Goal: Task Accomplishment & Management: Use online tool/utility

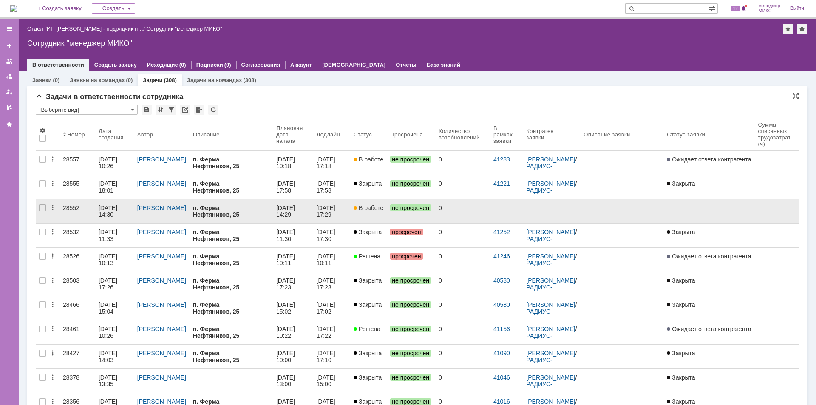
click at [72, 207] on div "28552" at bounding box center [77, 207] width 29 height 7
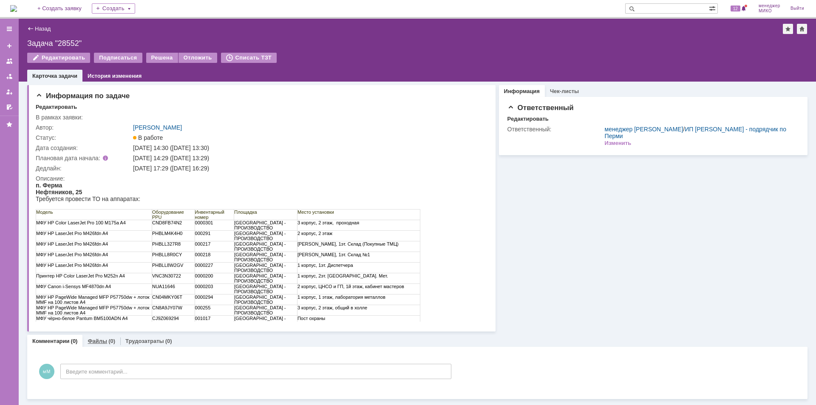
click at [92, 340] on link "Файлы" at bounding box center [98, 341] width 20 height 6
click at [80, 359] on div "Добавить файл" at bounding box center [68, 359] width 65 height 10
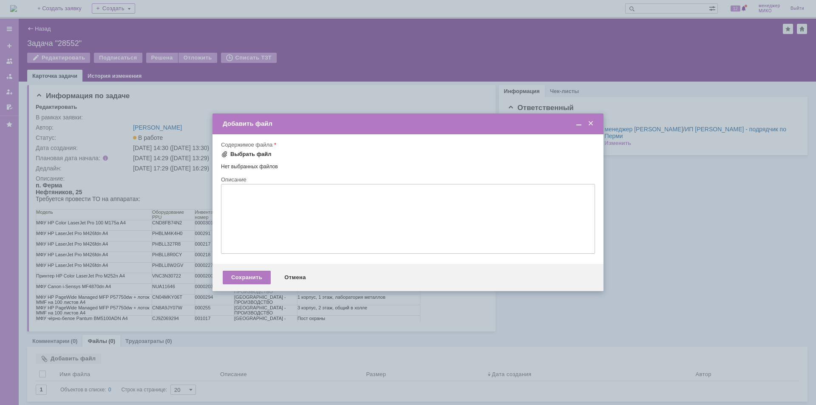
click at [238, 156] on div "Выбрать файл" at bounding box center [250, 154] width 41 height 7
click at [251, 278] on div "Сохранить" at bounding box center [247, 279] width 48 height 14
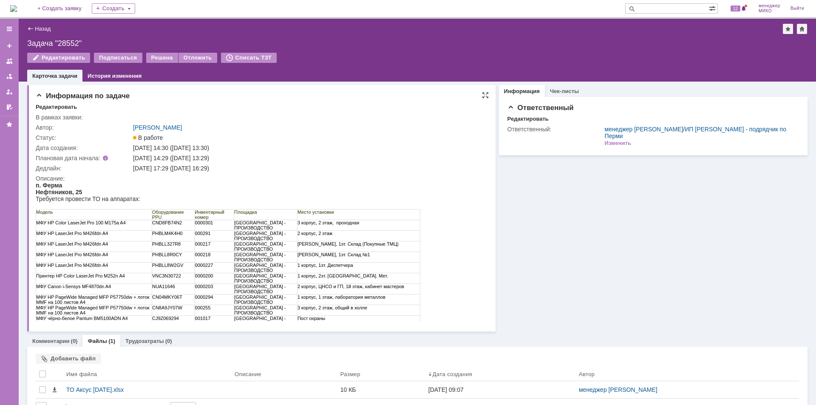
scroll to position [18, 0]
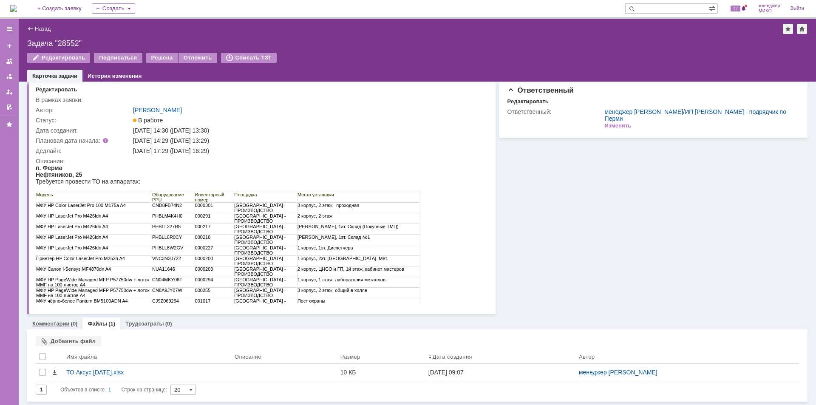
click at [54, 318] on div "Комментарии (0)" at bounding box center [54, 324] width 55 height 12
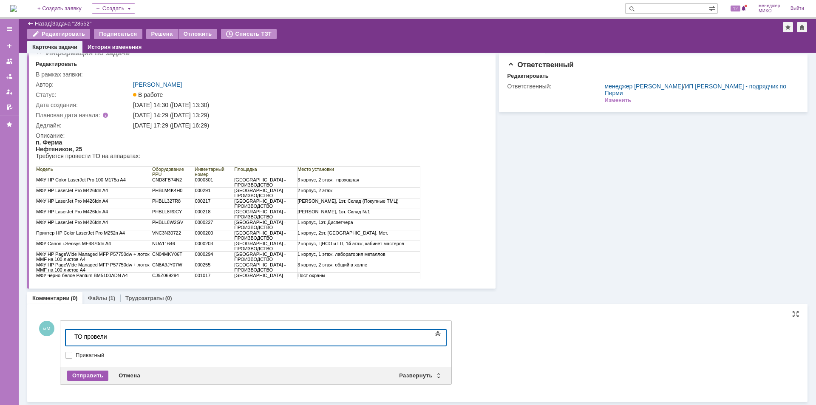
scroll to position [14, 0]
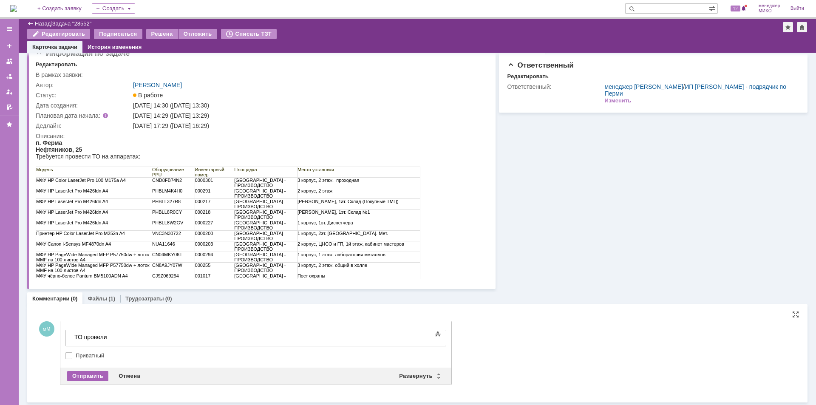
click at [91, 373] on div "Отправить" at bounding box center [87, 376] width 41 height 10
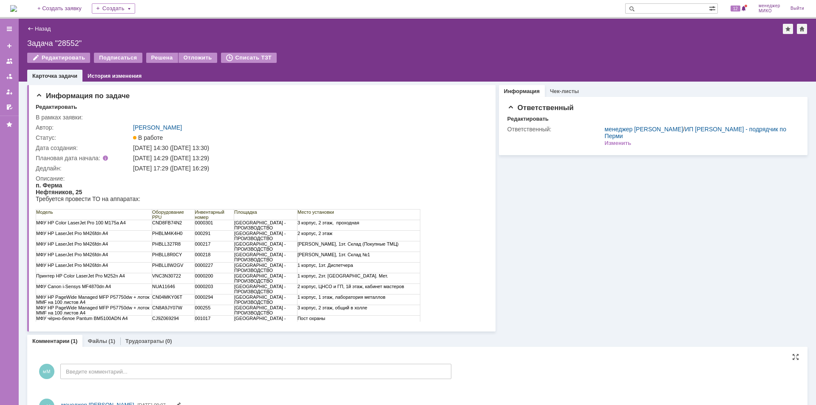
scroll to position [0, 0]
click at [156, 57] on div "Решена" at bounding box center [162, 58] width 32 height 10
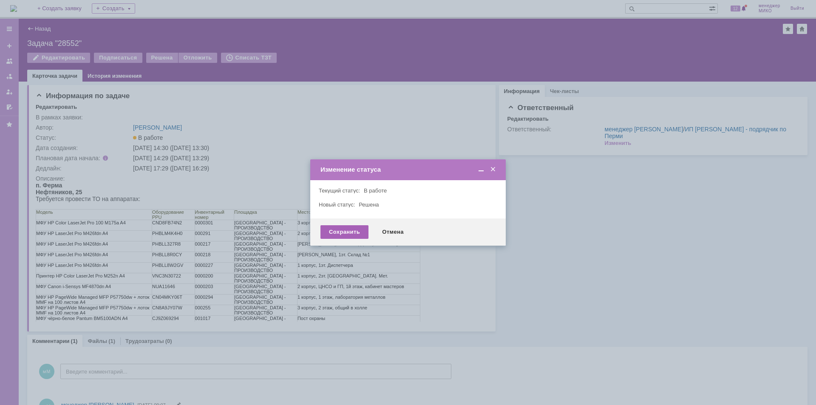
click at [335, 235] on div "Сохранить" at bounding box center [345, 232] width 48 height 14
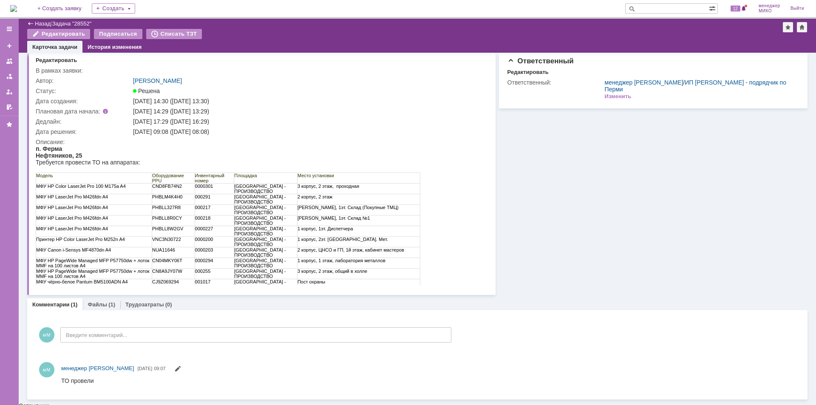
scroll to position [16, 0]
click at [93, 307] on link "Файлы" at bounding box center [98, 306] width 20 height 6
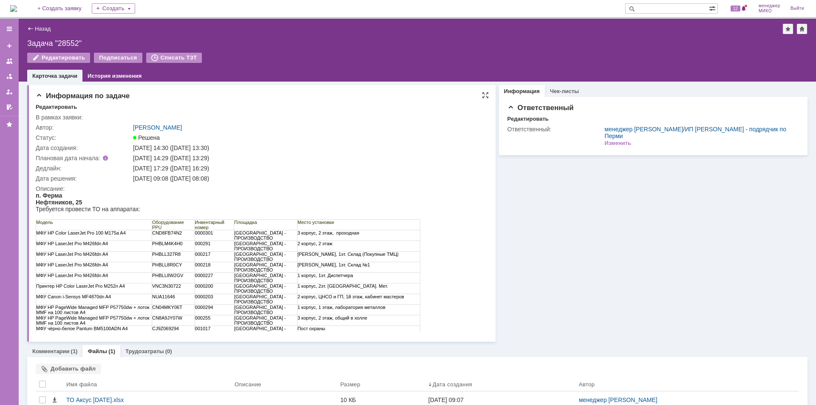
scroll to position [28, 0]
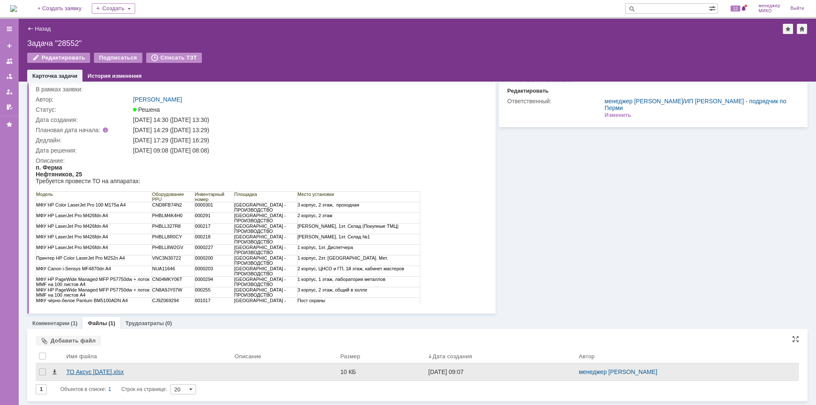
click at [99, 374] on div "ТО Аксус [DATE].xlsx" at bounding box center [147, 372] width 162 height 7
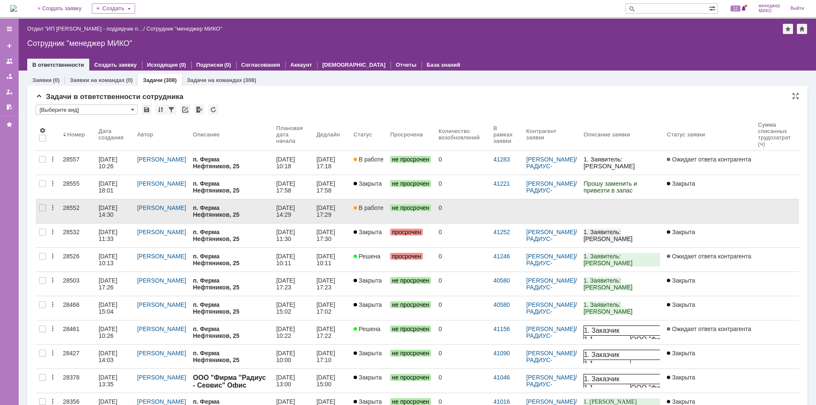
click at [70, 204] on link "28552" at bounding box center [78, 211] width 36 height 24
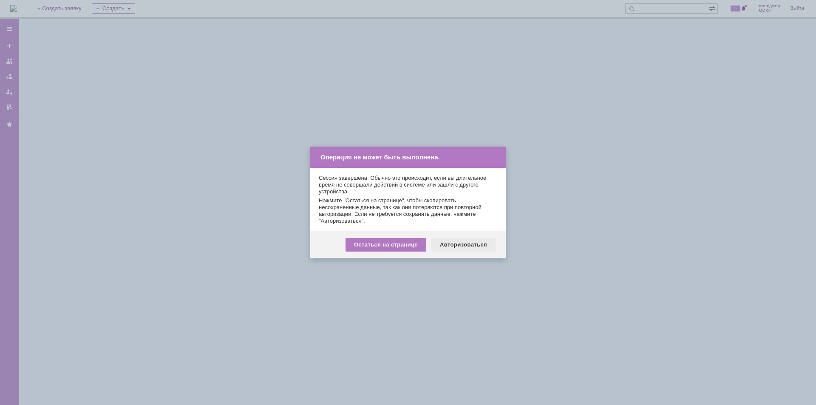
click at [469, 244] on div "Авторизоваться" at bounding box center [463, 245] width 64 height 14
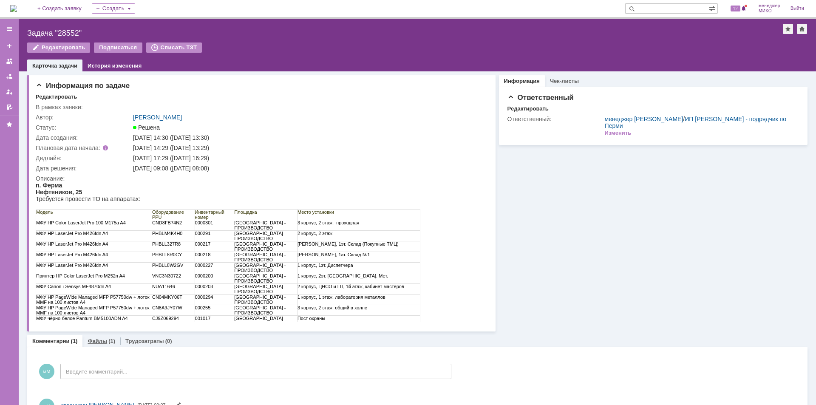
click at [99, 342] on link "Файлы" at bounding box center [98, 341] width 20 height 6
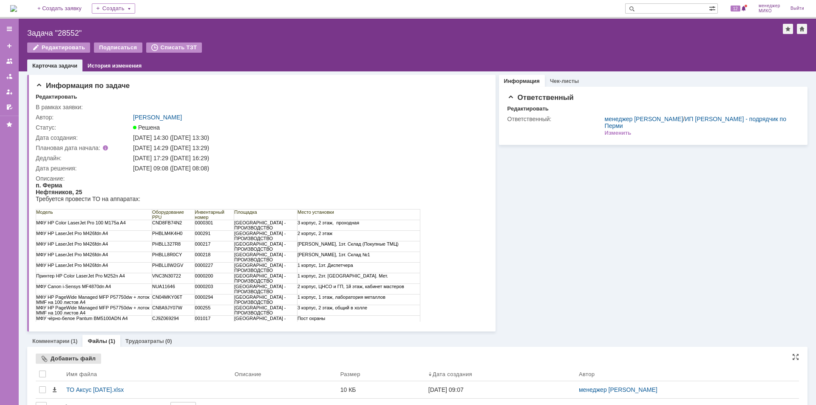
click at [83, 360] on div "Добавить файл" at bounding box center [68, 359] width 65 height 10
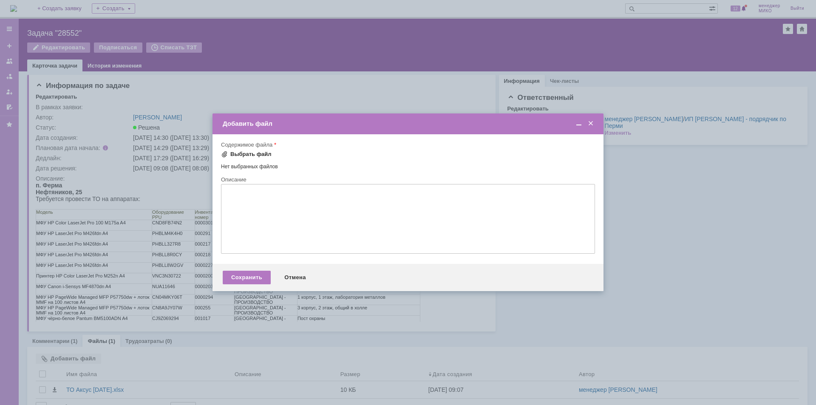
click at [239, 153] on div "Выбрать файл" at bounding box center [250, 154] width 41 height 7
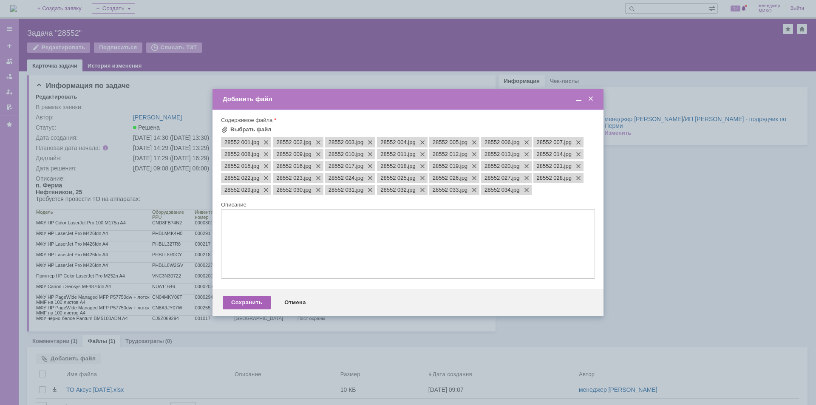
click at [236, 306] on div "Сохранить" at bounding box center [247, 303] width 48 height 14
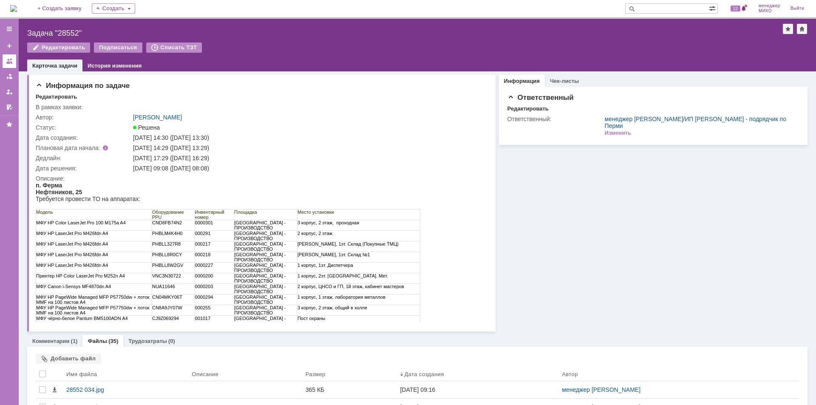
click at [8, 60] on div at bounding box center [9, 61] width 7 height 7
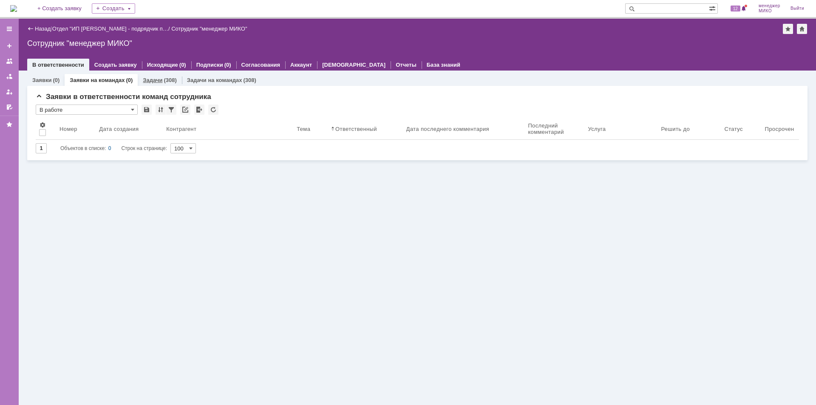
click at [153, 79] on link "Задачи" at bounding box center [153, 80] width 20 height 6
